Goal: Transaction & Acquisition: Purchase product/service

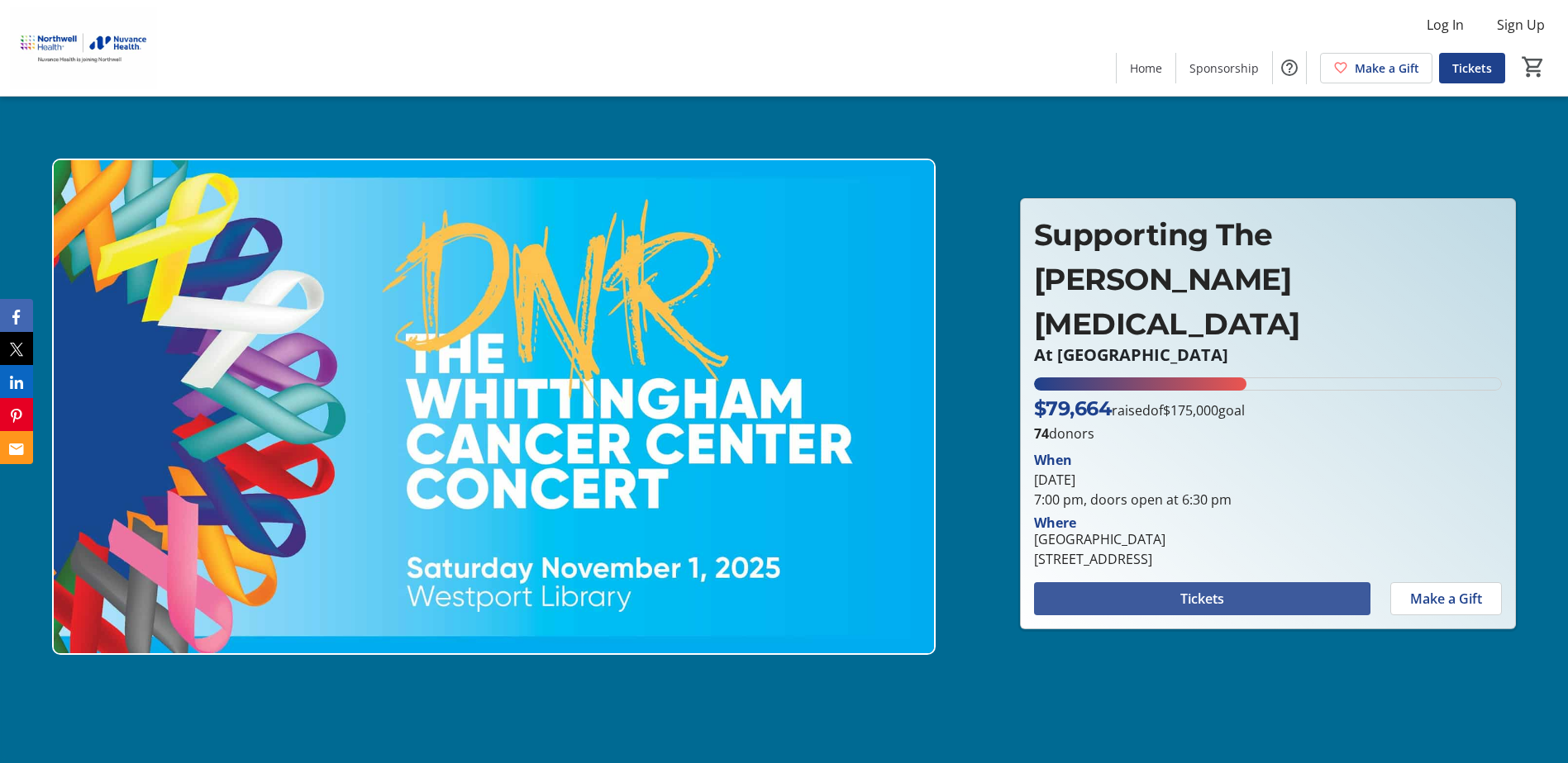
click at [1176, 583] on span at bounding box center [1201, 599] width 337 height 40
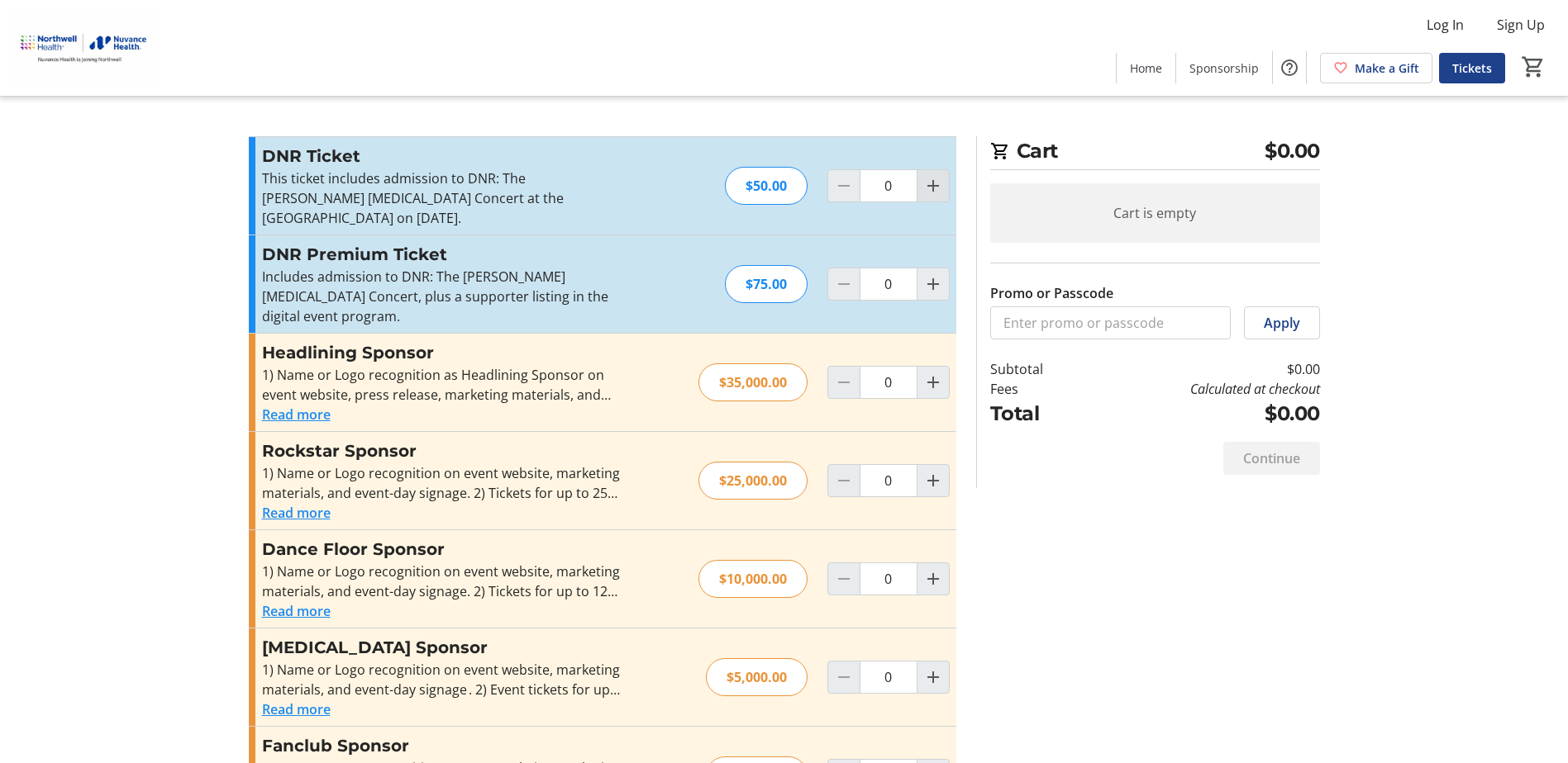
click at [924, 180] on mat-icon "Increment by one" at bounding box center [933, 186] width 20 height 20
type input "2"
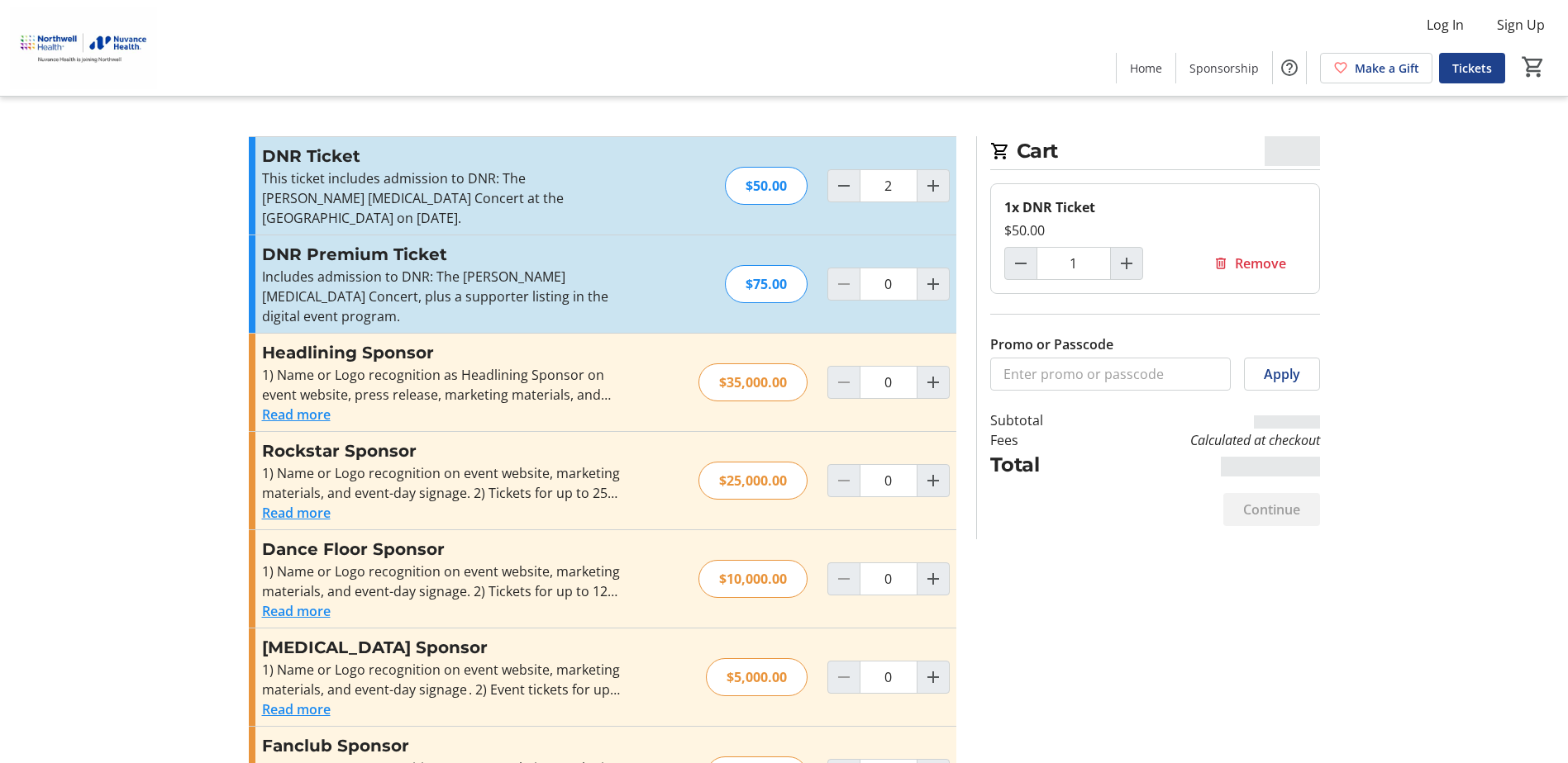
type input "2"
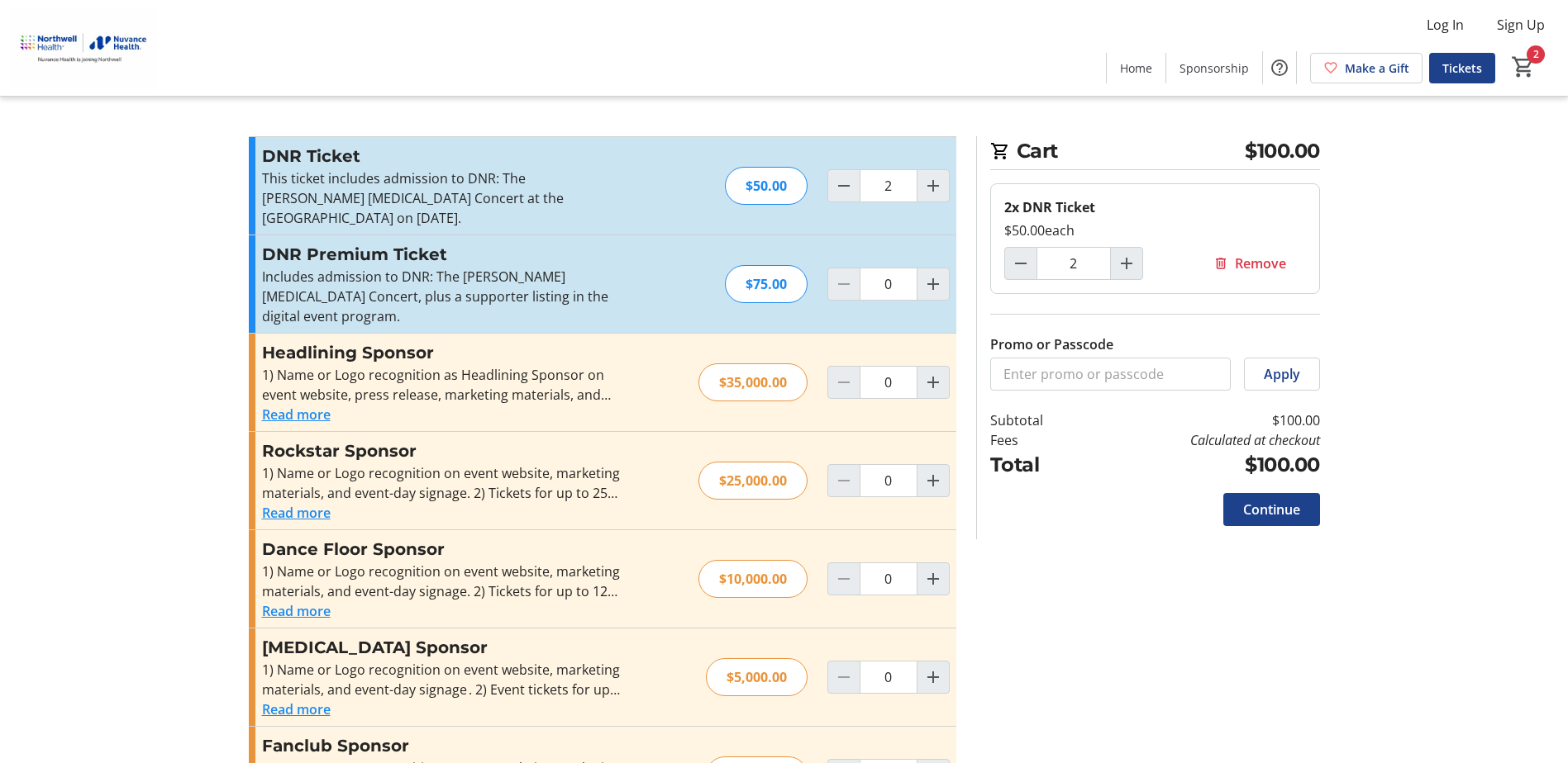
click at [106, 299] on tr-checkout-feature-upsell-ui "Cart $100.00 2x DNR Ticket $50.00 each 2 Remove Promo or Passcode Apply Subtota…" at bounding box center [784, 510] width 1568 height 1021
